Goal: Navigation & Orientation: Find specific page/section

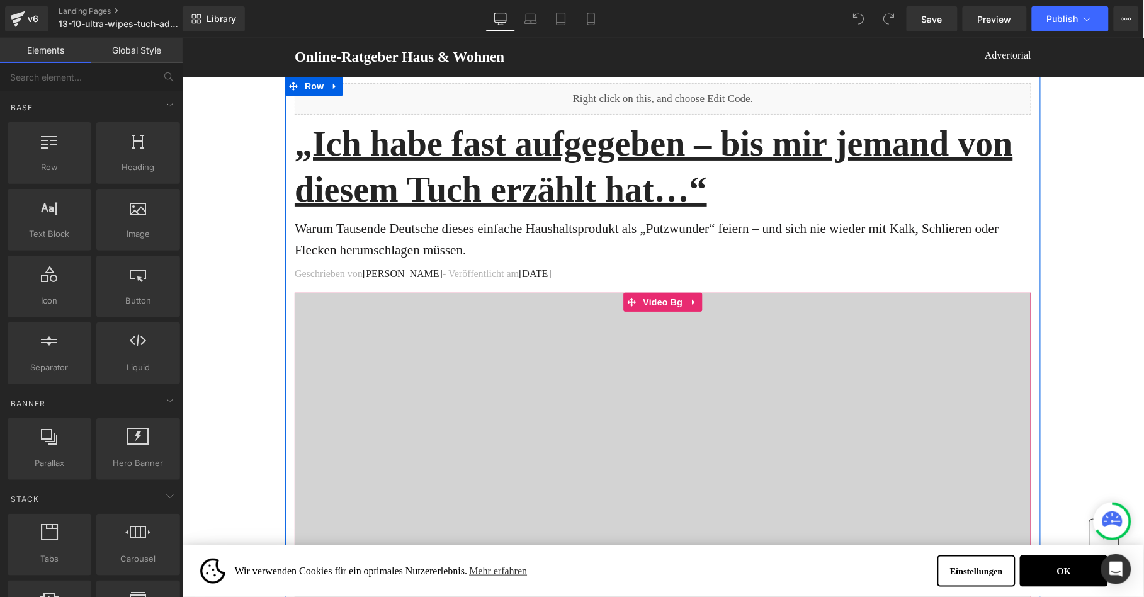
scroll to position [21, 0]
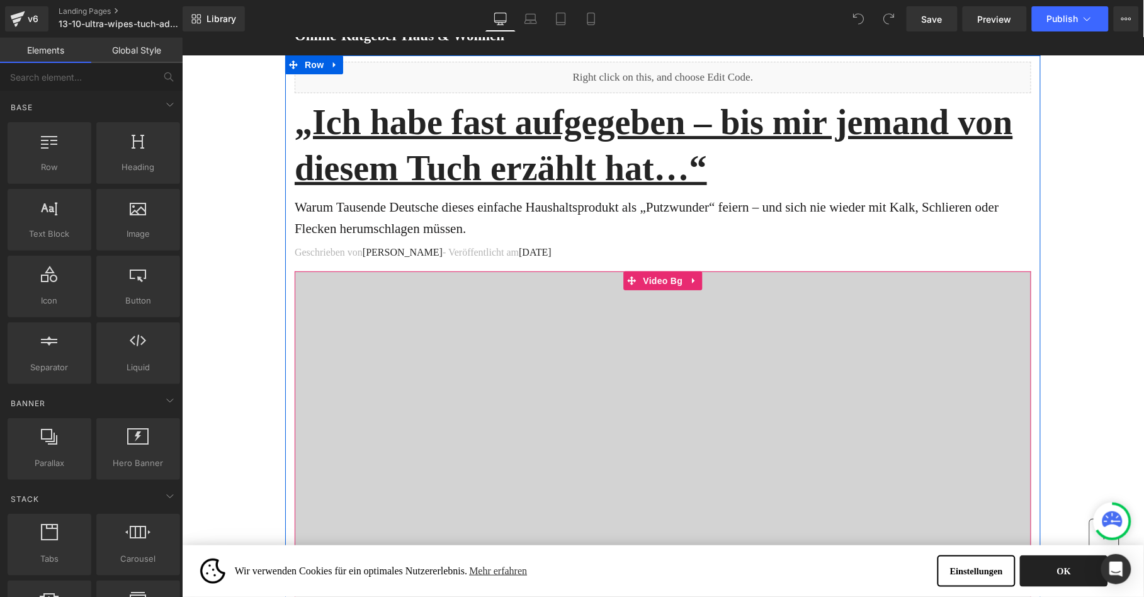
click at [1059, 570] on button "OK" at bounding box center [1063, 570] width 88 height 31
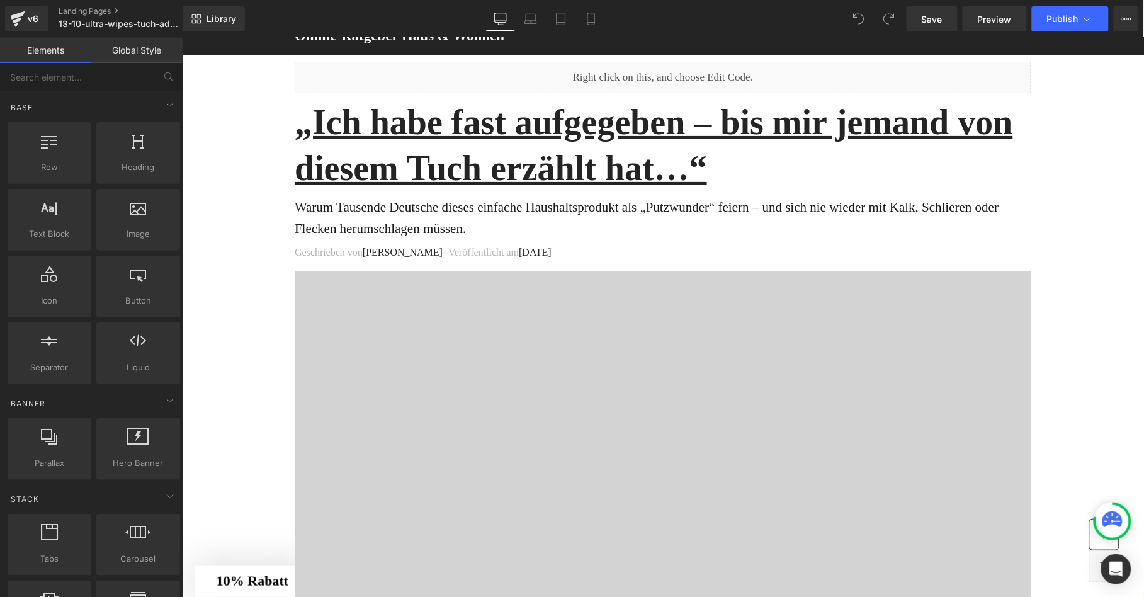
scroll to position [176, 0]
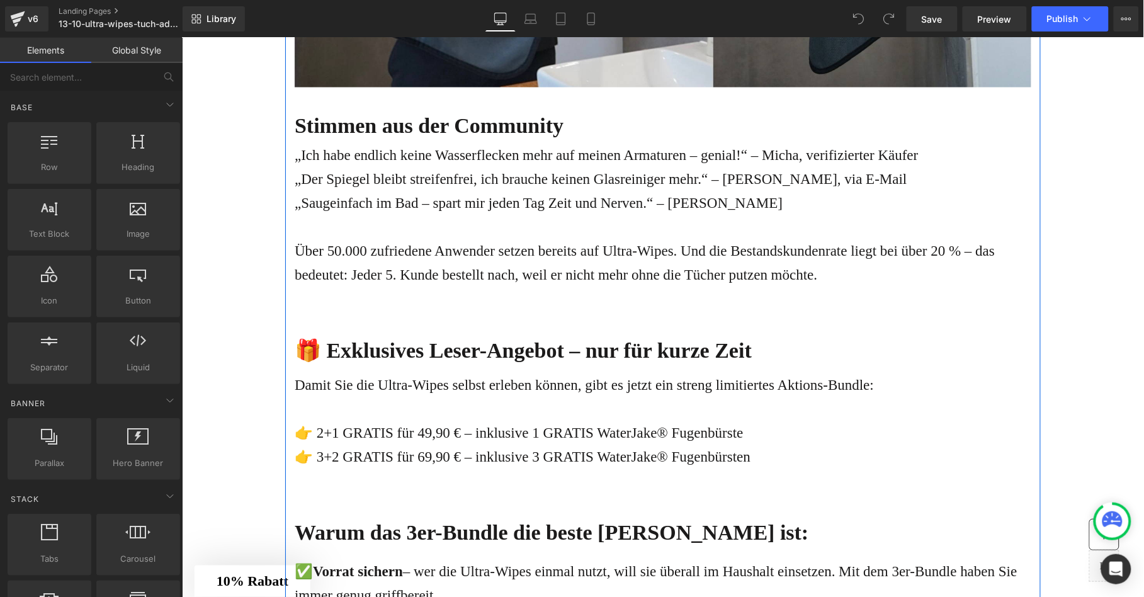
scroll to position [3648, 0]
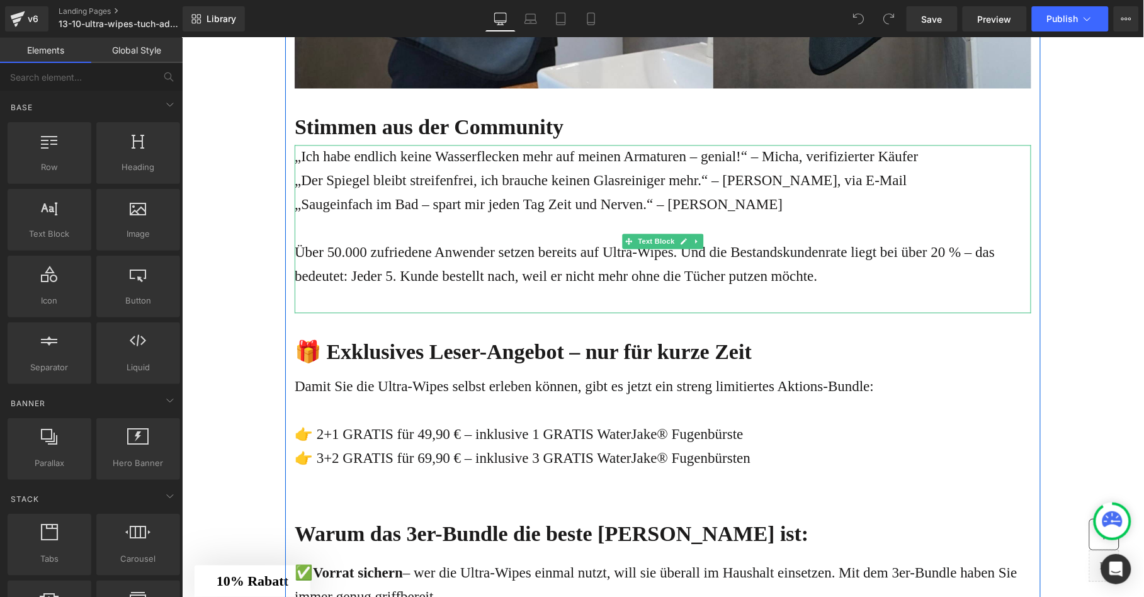
click at [750, 193] on div "„Der Spiegel bleibt streifenfrei, ich brauche keinen Glasreiniger mehr.“ – [PER…" at bounding box center [662, 181] width 736 height 24
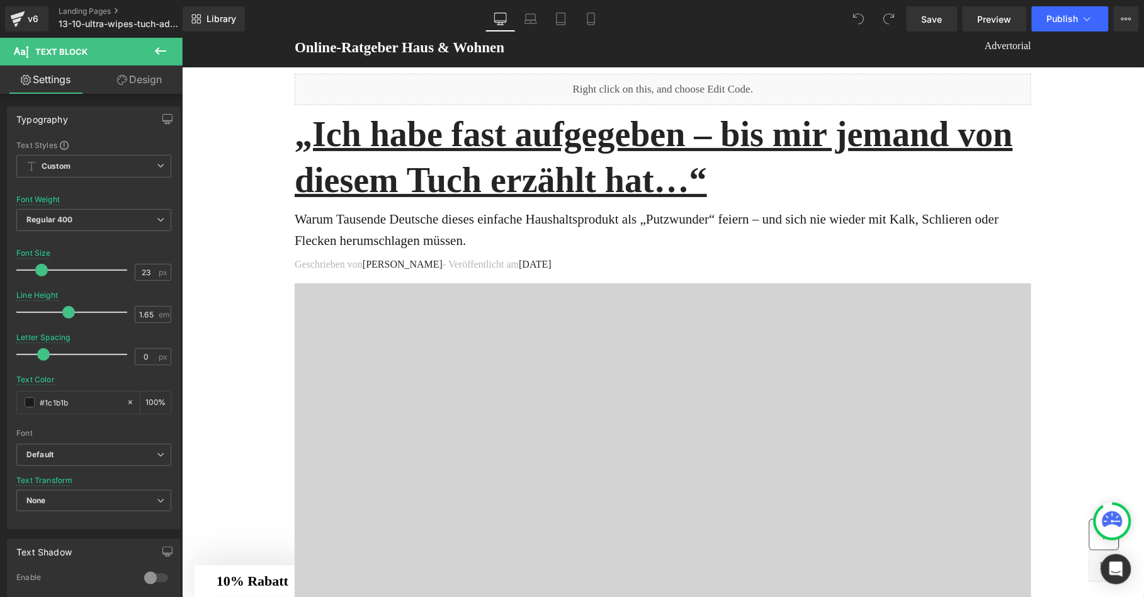
scroll to position [0, 0]
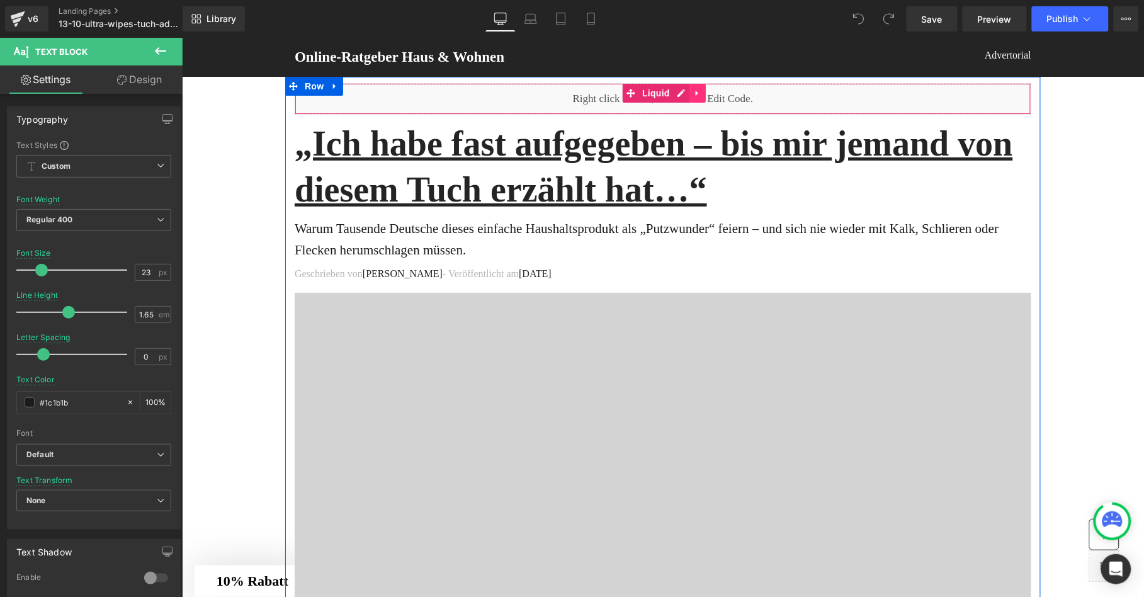
click at [695, 94] on icon at bounding box center [696, 91] width 9 height 9
click at [701, 86] on link at bounding box center [705, 92] width 16 height 19
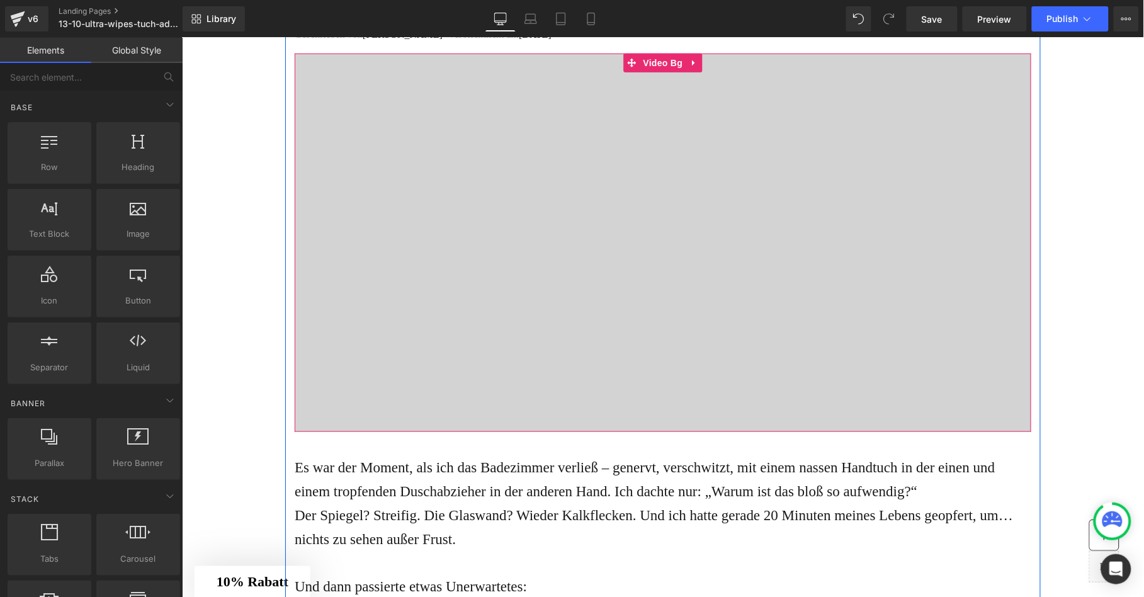
scroll to position [211, 0]
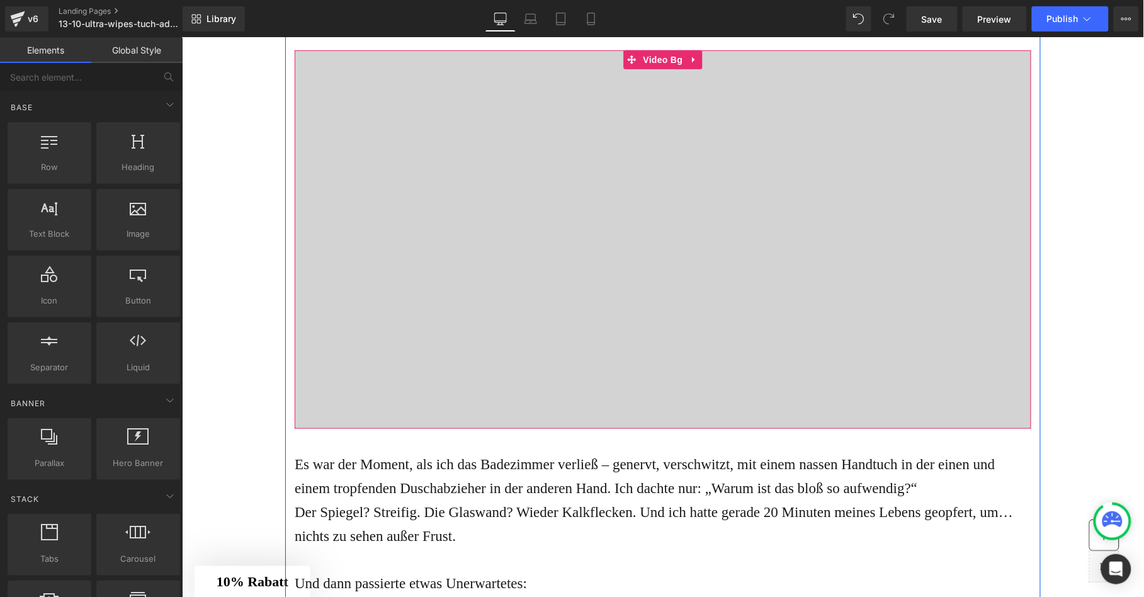
click at [487, 315] on div at bounding box center [662, 239] width 736 height 378
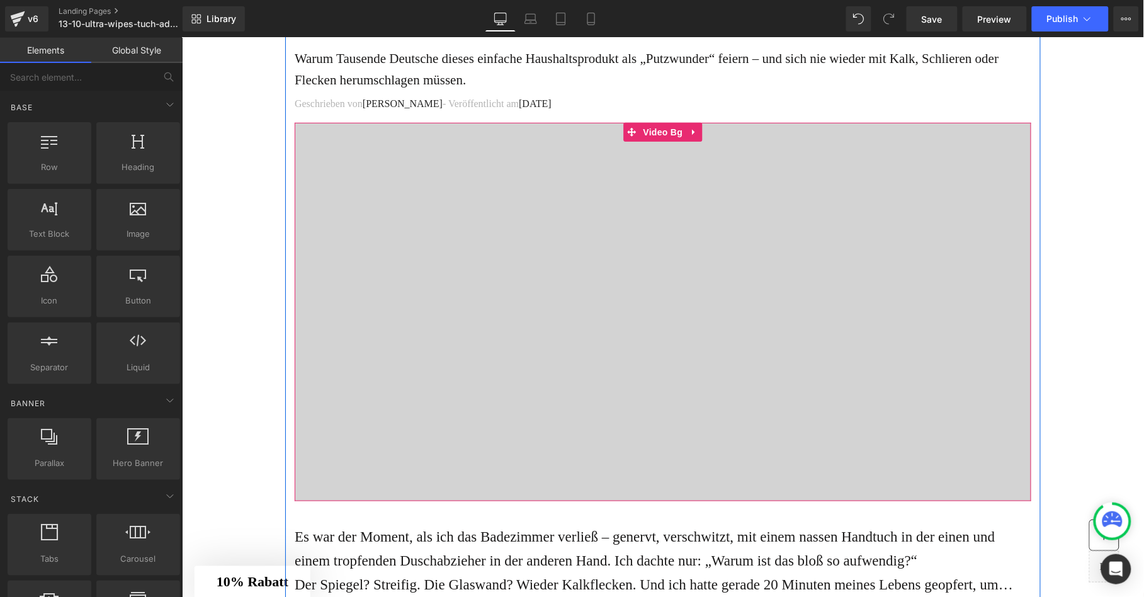
scroll to position [164, 0]
